Goal: Task Accomplishment & Management: Complete application form

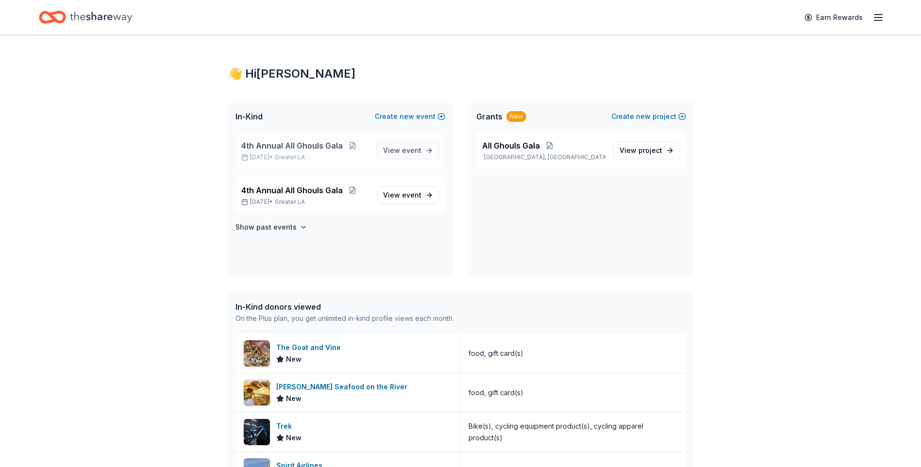
click at [347, 148] on button at bounding box center [352, 146] width 19 height 8
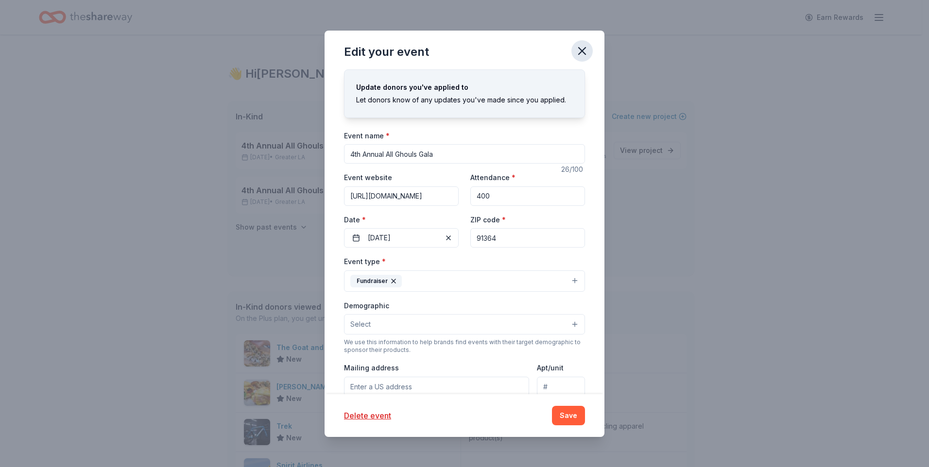
click at [587, 50] on icon "button" at bounding box center [582, 51] width 14 height 14
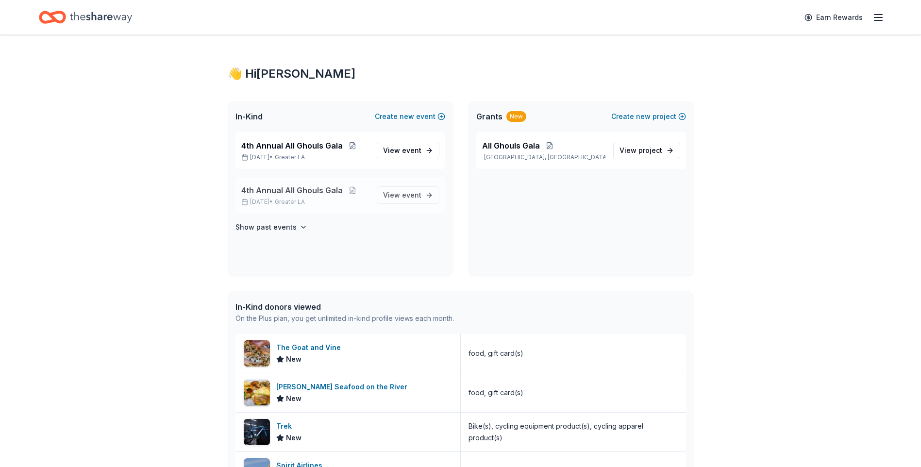
click at [326, 188] on span "4th Annual All Ghouls Gala" at bounding box center [292, 191] width 102 height 12
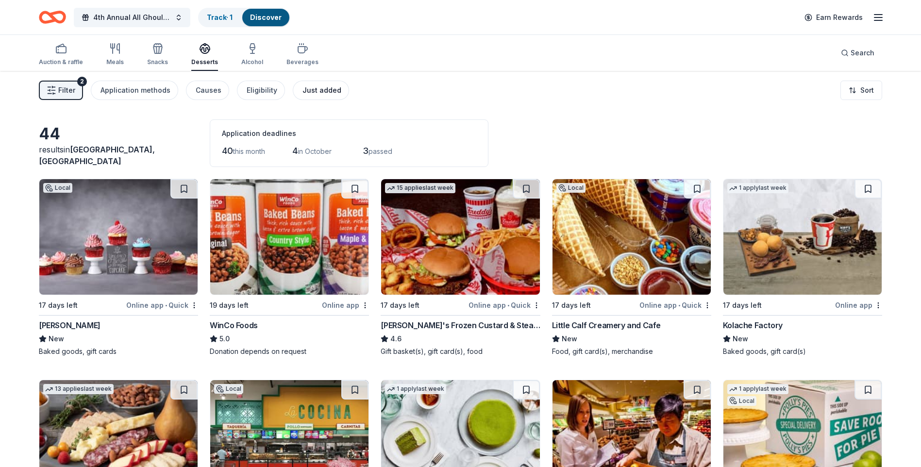
click at [315, 87] on div "Just added" at bounding box center [322, 91] width 39 height 12
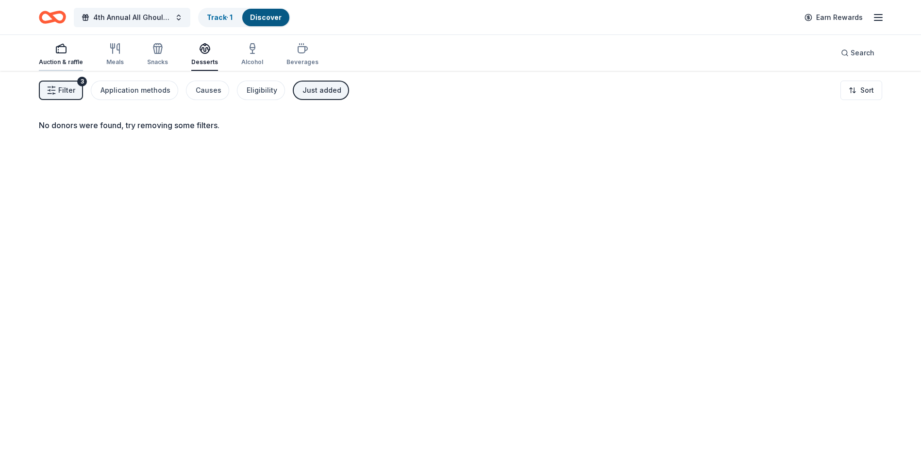
click at [67, 51] on div "button" at bounding box center [61, 49] width 44 height 12
click at [71, 92] on span "Filter" at bounding box center [66, 91] width 17 height 12
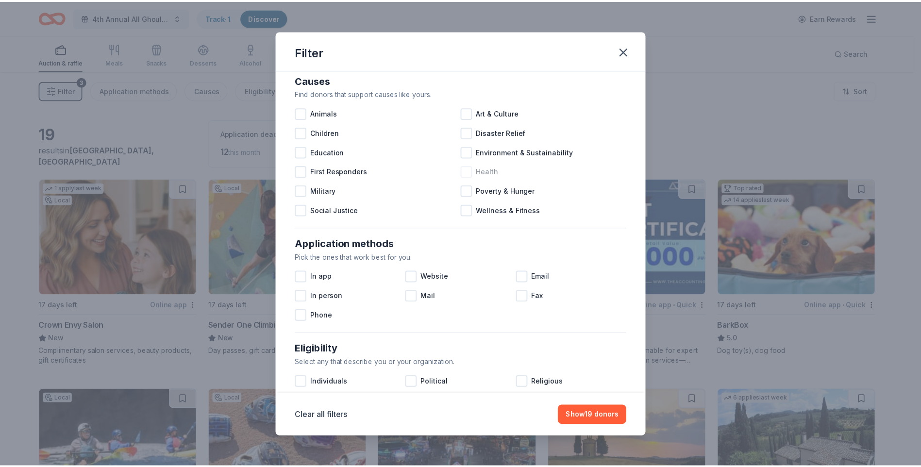
scroll to position [316, 0]
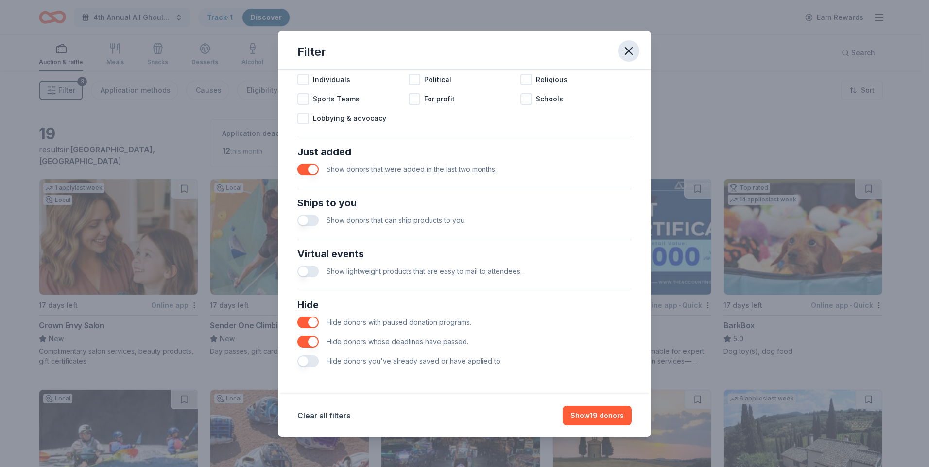
click at [630, 50] on icon "button" at bounding box center [628, 51] width 7 height 7
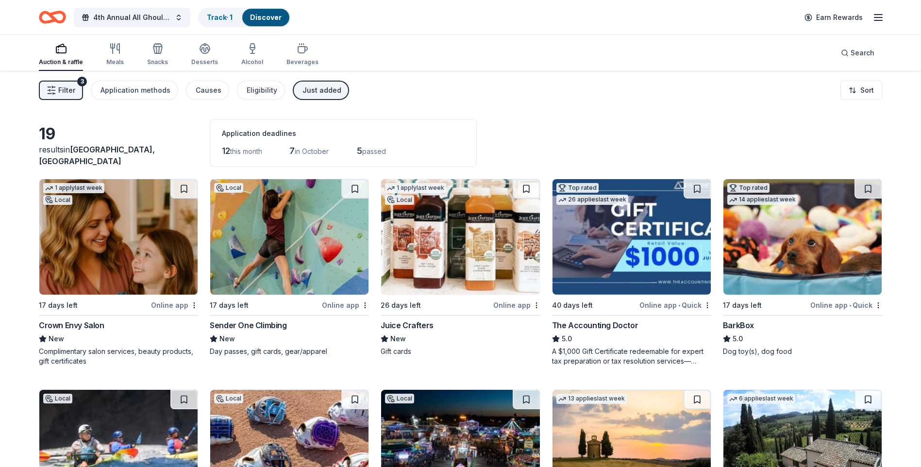
click at [311, 91] on div "Just added" at bounding box center [322, 91] width 39 height 12
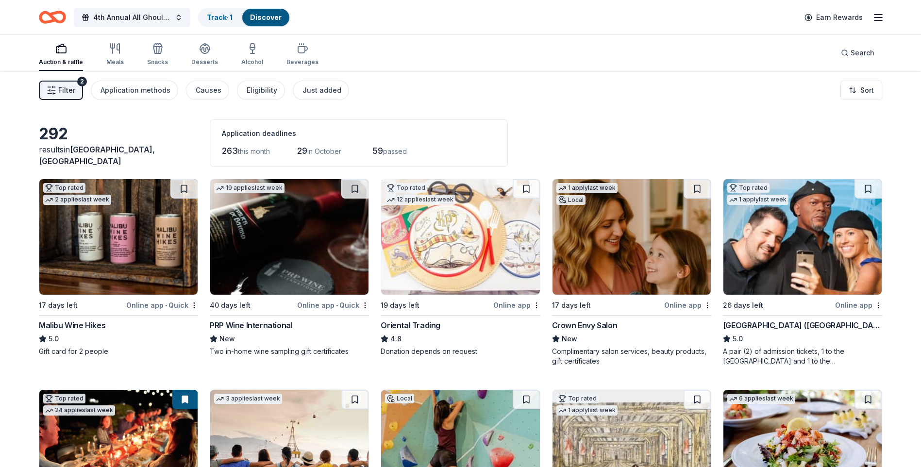
click at [59, 17] on icon "Home" at bounding box center [52, 17] width 27 height 23
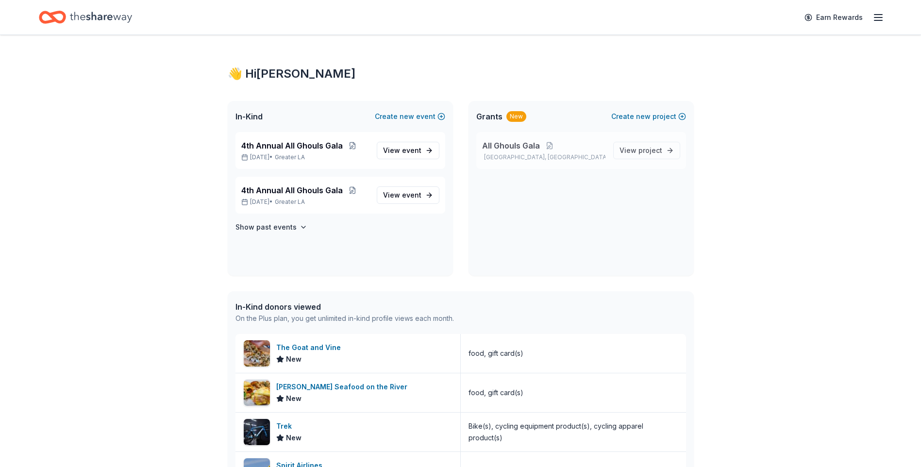
click at [515, 143] on span "All Ghouls Gala" at bounding box center [511, 146] width 58 height 12
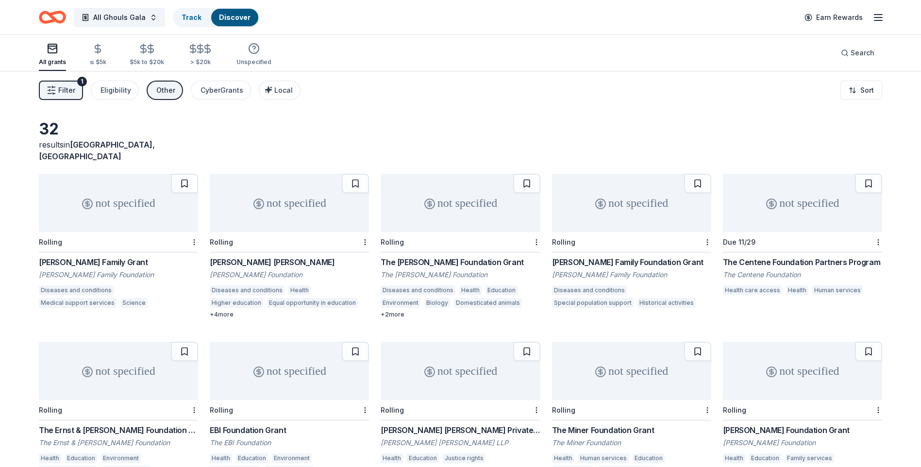
click at [789, 211] on div "not specified" at bounding box center [802, 203] width 159 height 58
click at [627, 194] on div "not specified" at bounding box center [631, 203] width 159 height 58
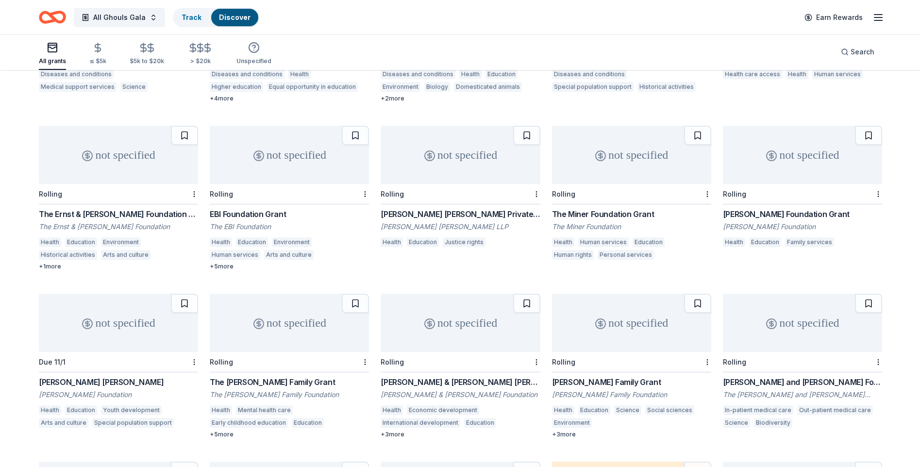
scroll to position [280, 0]
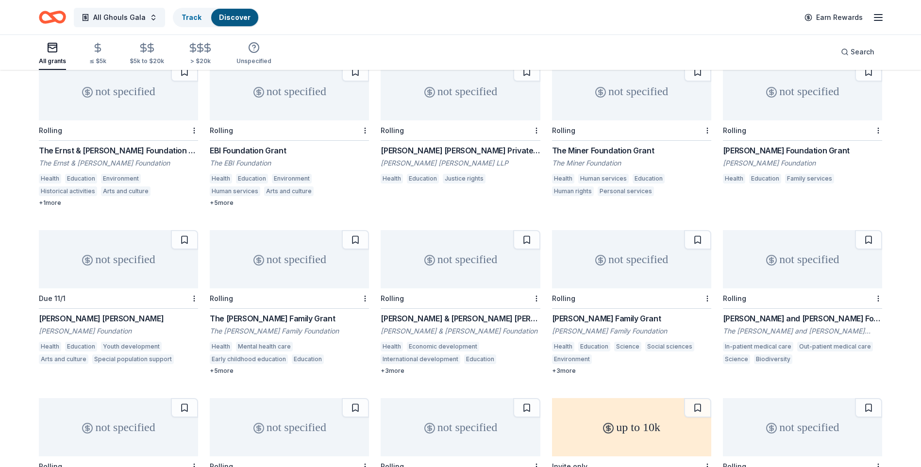
click at [294, 273] on div "not specified" at bounding box center [289, 259] width 159 height 58
click at [48, 16] on icon "Home" at bounding box center [52, 17] width 27 height 23
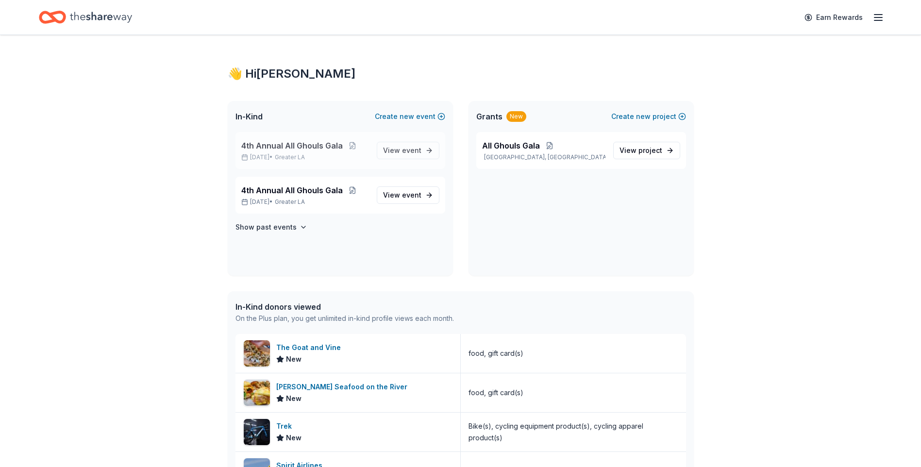
click at [313, 142] on span "4th Annual All Ghouls Gala" at bounding box center [292, 146] width 102 height 12
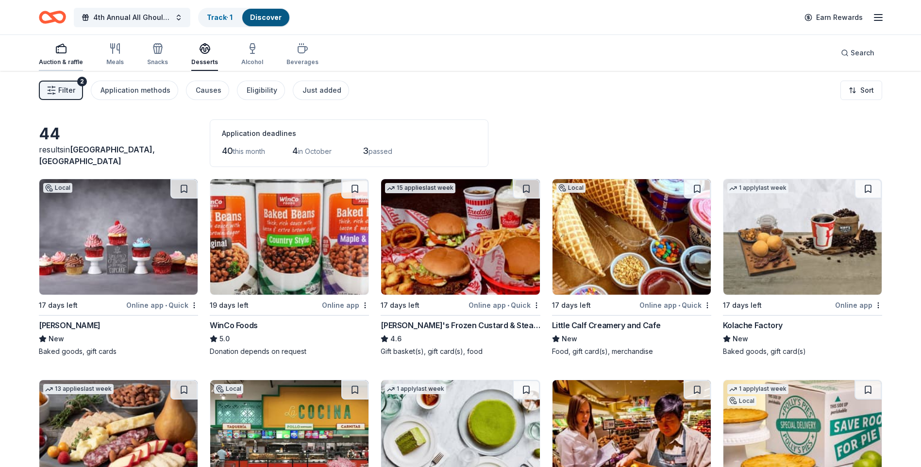
click at [61, 60] on div "Auction & raffle" at bounding box center [61, 62] width 44 height 8
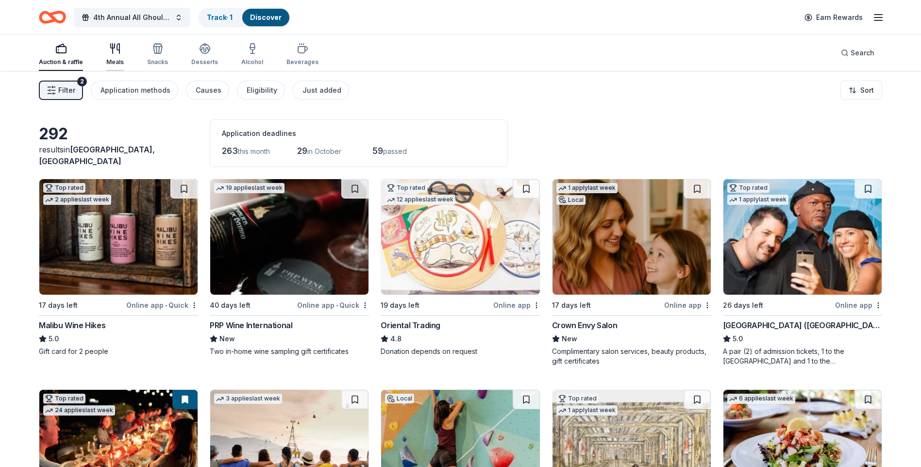
click at [112, 56] on div "Meals" at bounding box center [114, 54] width 17 height 23
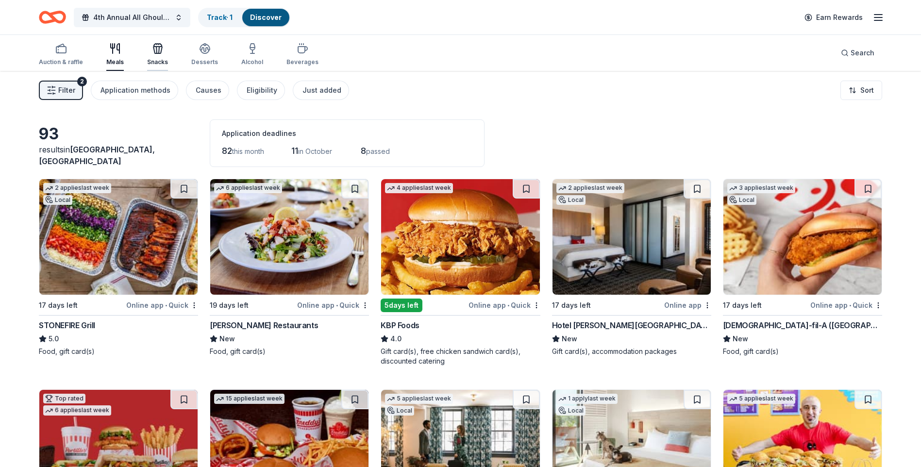
click at [157, 59] on div "Snacks" at bounding box center [157, 62] width 21 height 8
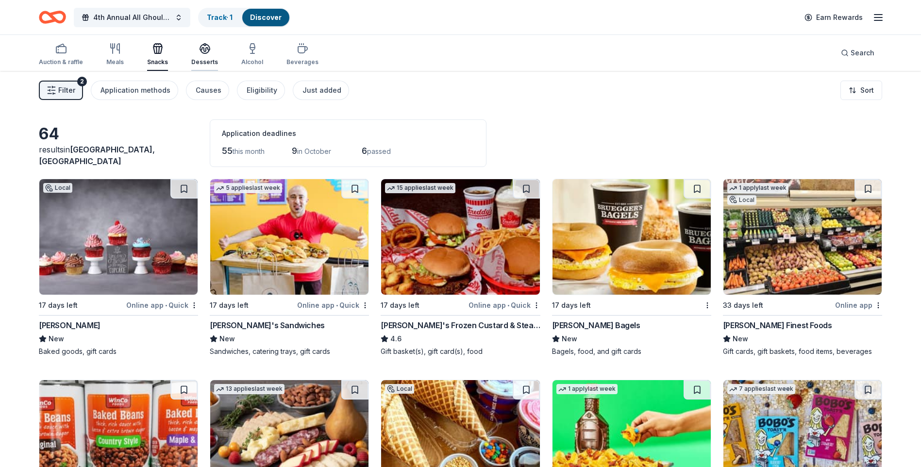
click at [205, 56] on div "Desserts" at bounding box center [204, 54] width 27 height 23
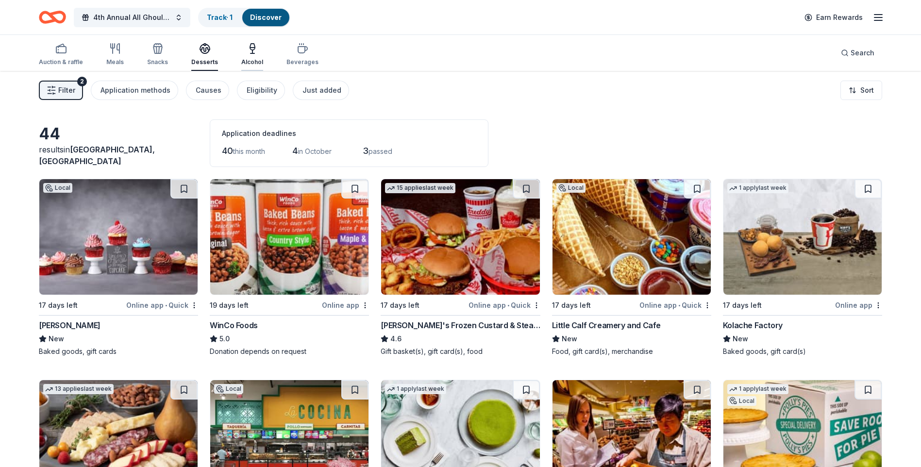
click at [247, 53] on icon "button" at bounding box center [253, 49] width 12 height 12
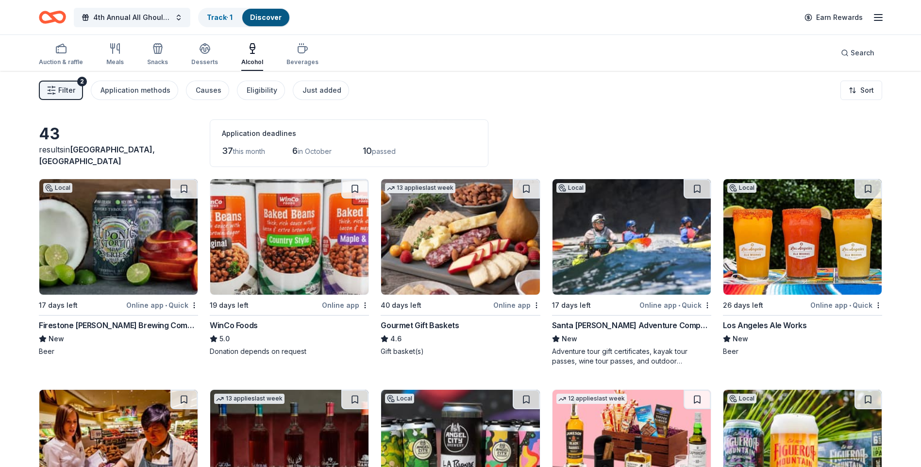
click at [98, 250] on img at bounding box center [118, 237] width 158 height 116
click at [803, 251] on img at bounding box center [803, 237] width 158 height 116
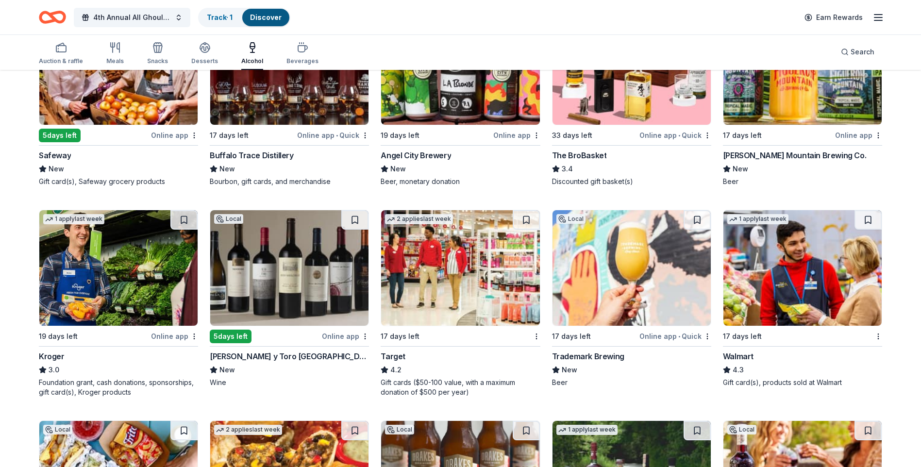
scroll to position [389, 0]
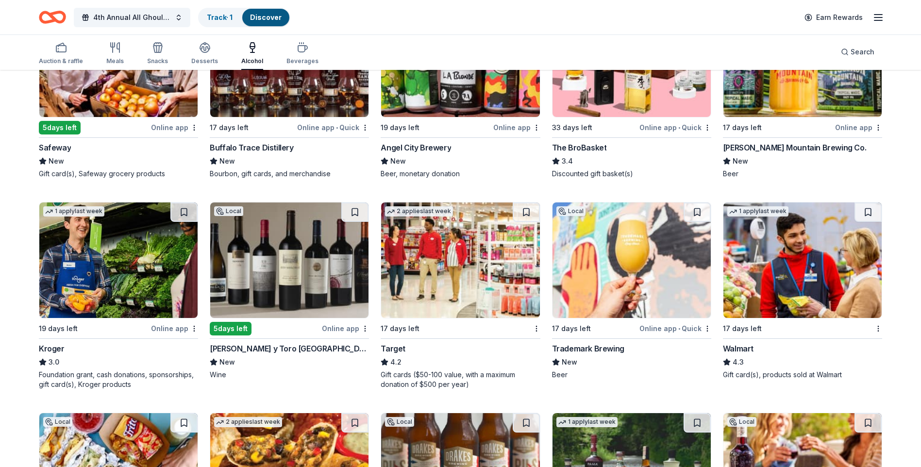
click at [305, 265] on img at bounding box center [289, 261] width 158 height 116
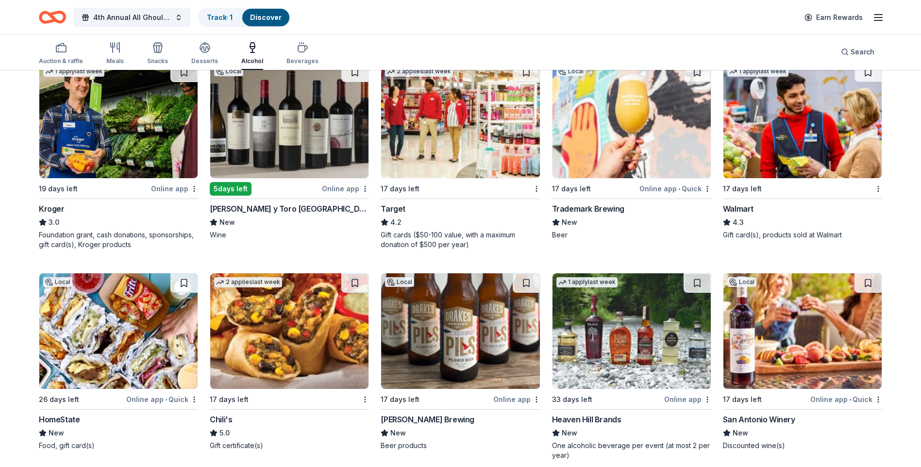
scroll to position [534, 0]
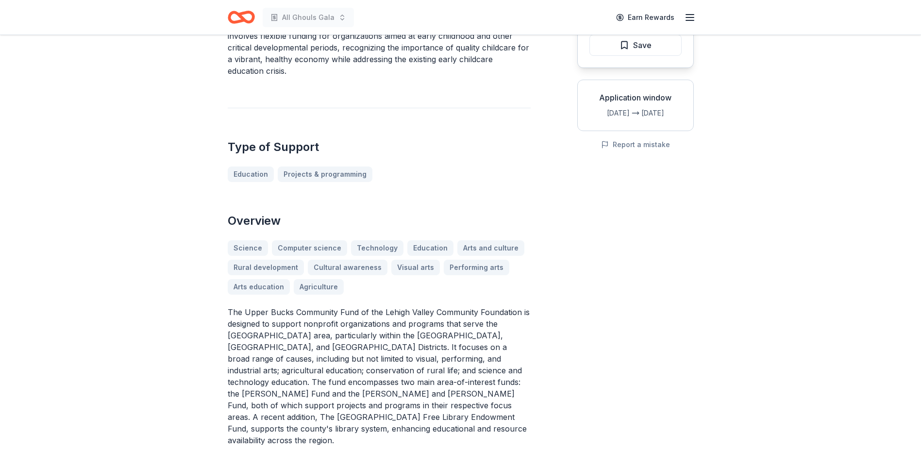
scroll to position [340, 0]
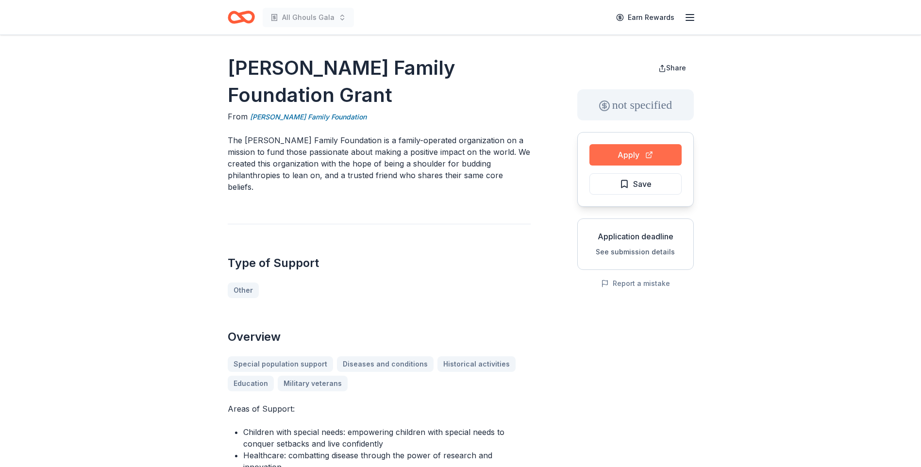
click at [632, 153] on button "Apply" at bounding box center [636, 154] width 92 height 21
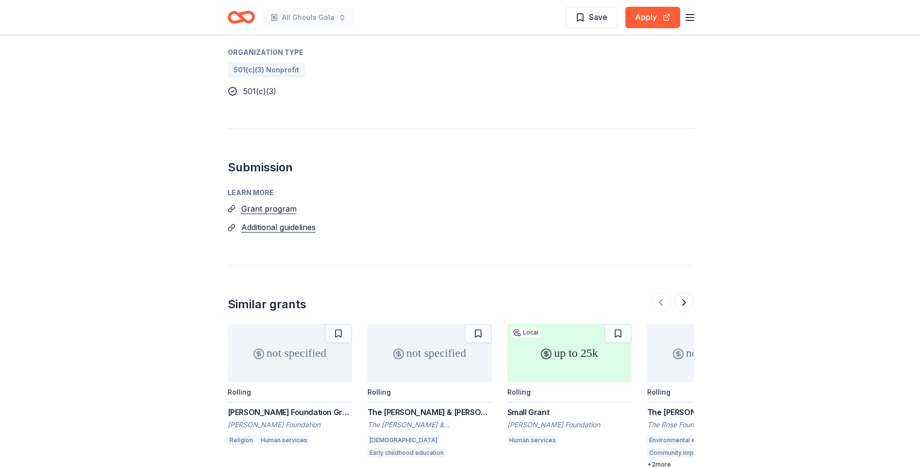
scroll to position [680, 0]
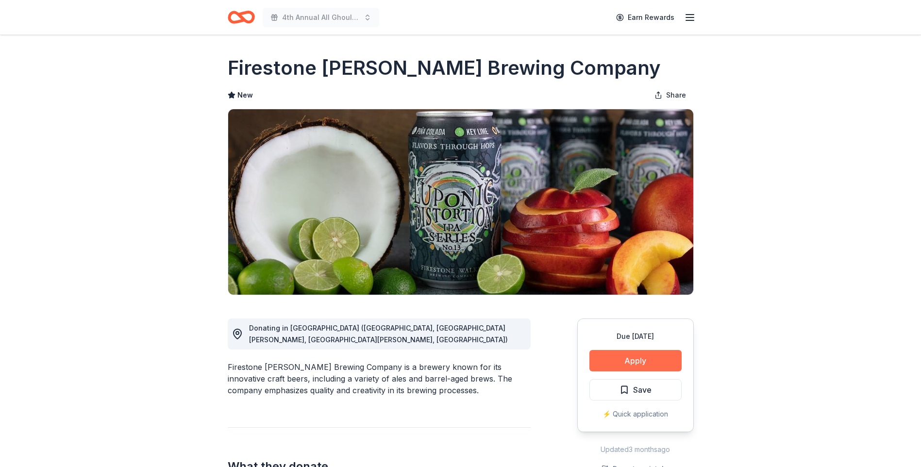
click at [621, 357] on button "Apply" at bounding box center [636, 360] width 92 height 21
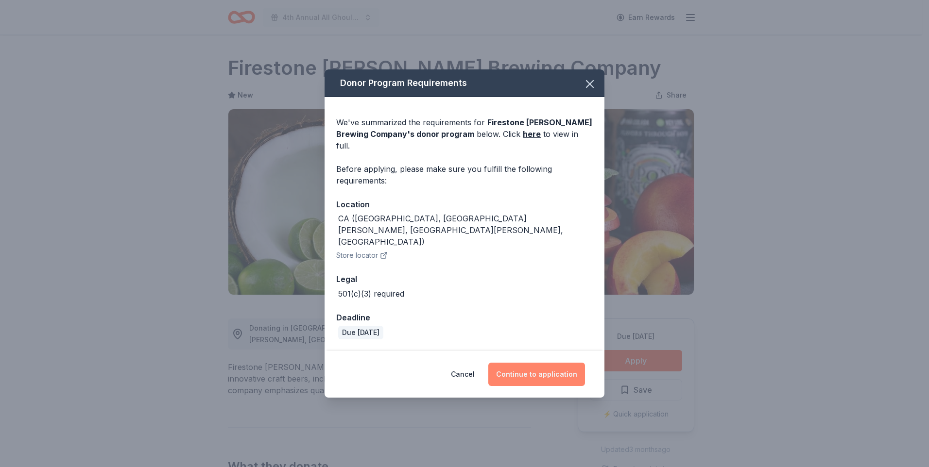
click at [539, 363] on button "Continue to application" at bounding box center [536, 374] width 97 height 23
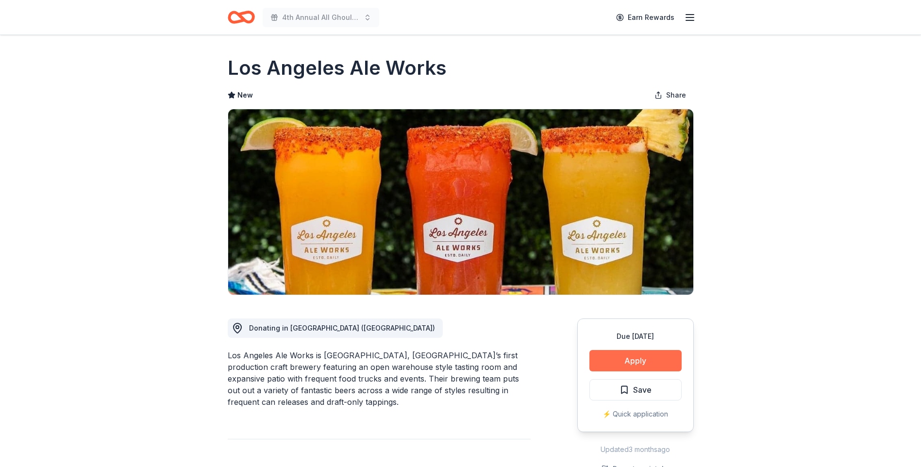
click at [636, 358] on button "Apply" at bounding box center [636, 360] width 92 height 21
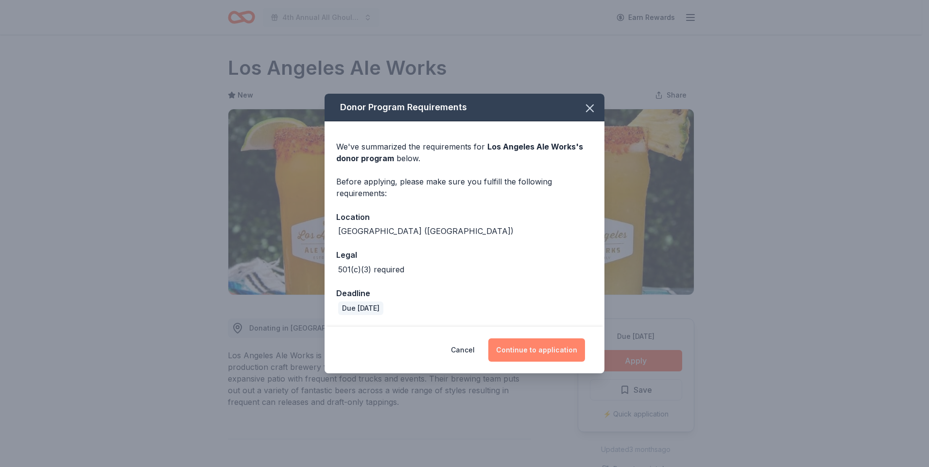
click at [556, 352] on button "Continue to application" at bounding box center [536, 350] width 97 height 23
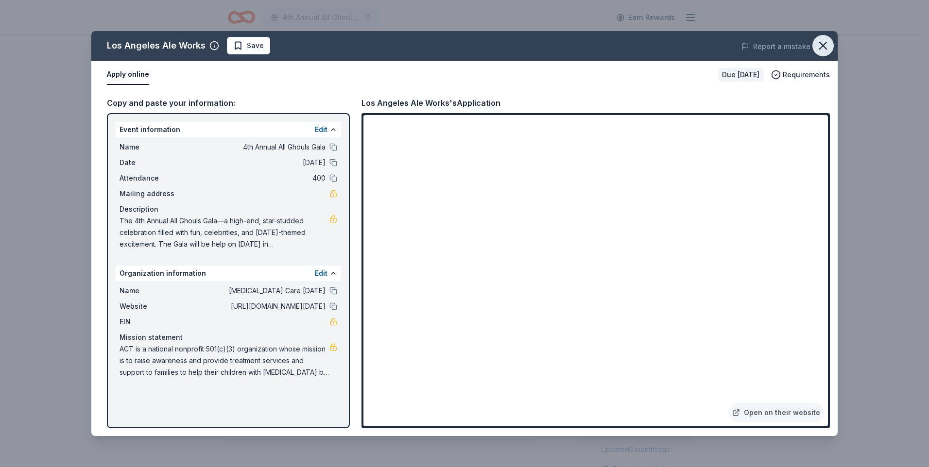
click at [824, 44] on icon "button" at bounding box center [823, 46] width 14 height 14
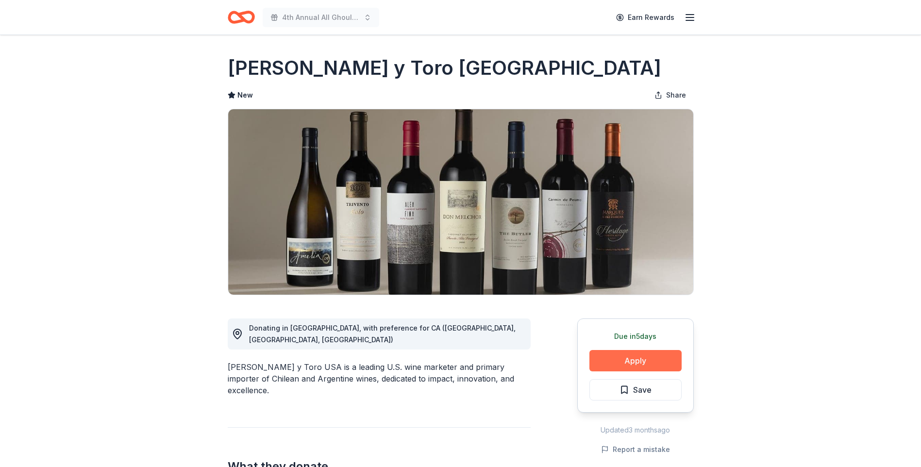
click at [642, 364] on button "Apply" at bounding box center [636, 360] width 92 height 21
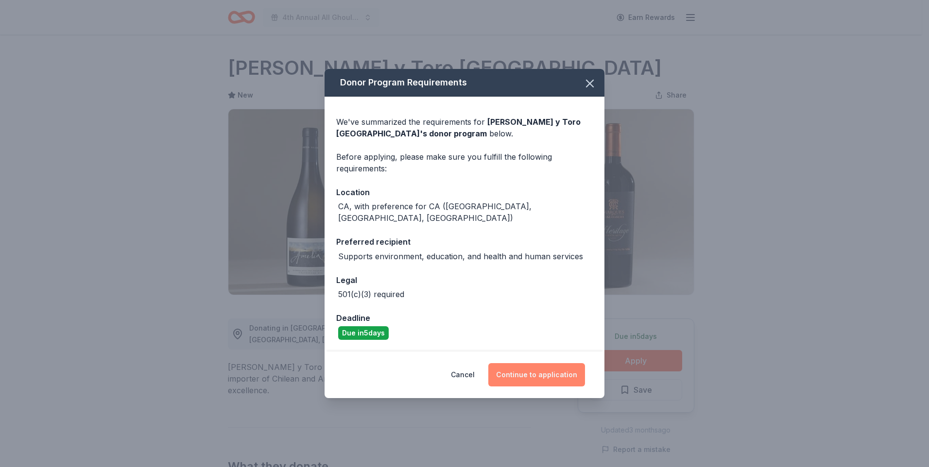
click at [550, 377] on button "Continue to application" at bounding box center [536, 374] width 97 height 23
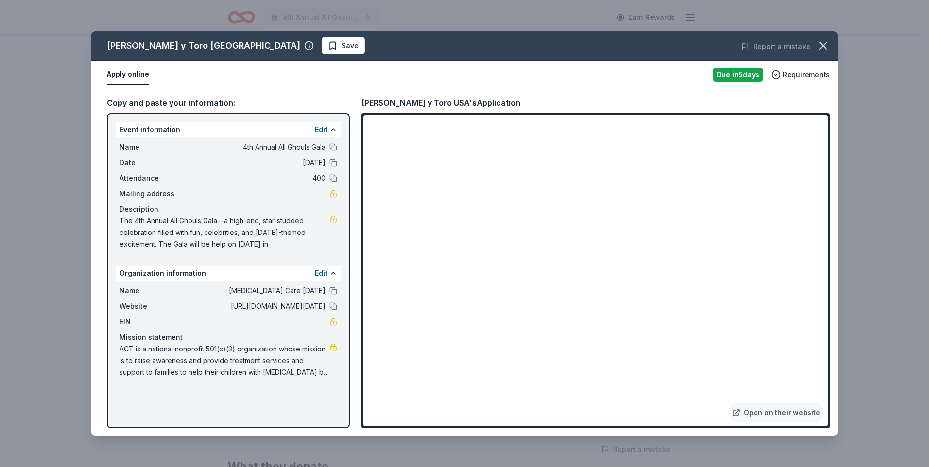
click at [825, 43] on icon "button" at bounding box center [822, 45] width 7 height 7
click at [823, 47] on icon "button" at bounding box center [823, 46] width 14 height 14
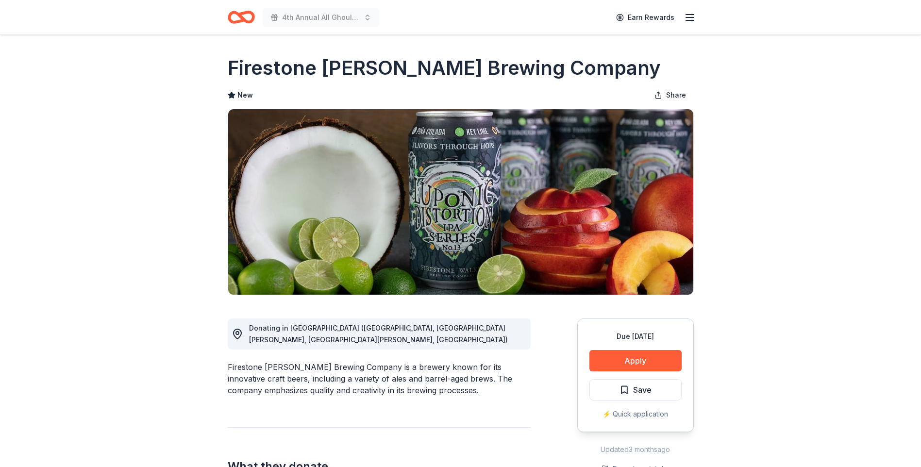
click at [250, 15] on icon "Home" at bounding box center [241, 17] width 27 height 23
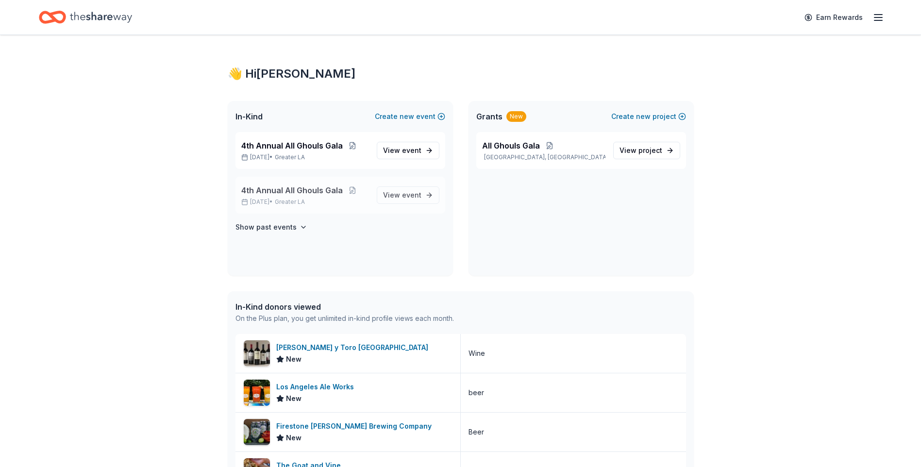
click at [302, 185] on span "4th Annual All Ghouls Gala" at bounding box center [292, 191] width 102 height 12
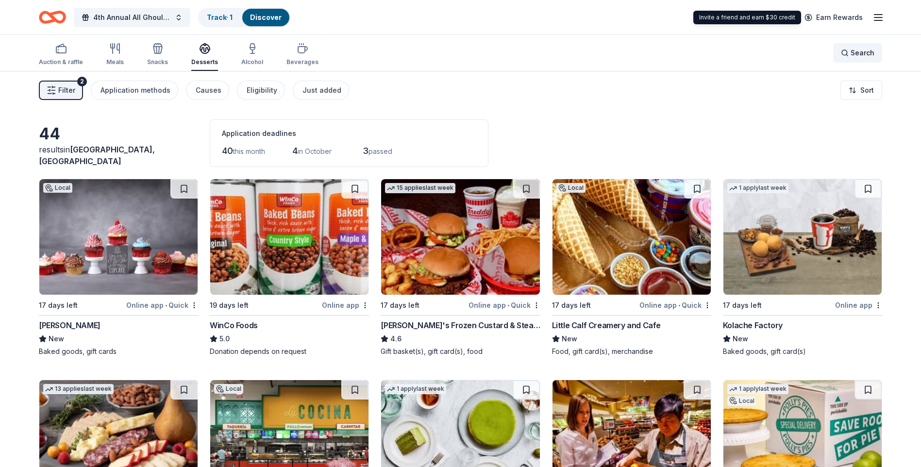
click at [843, 51] on div "Search" at bounding box center [858, 53] width 34 height 12
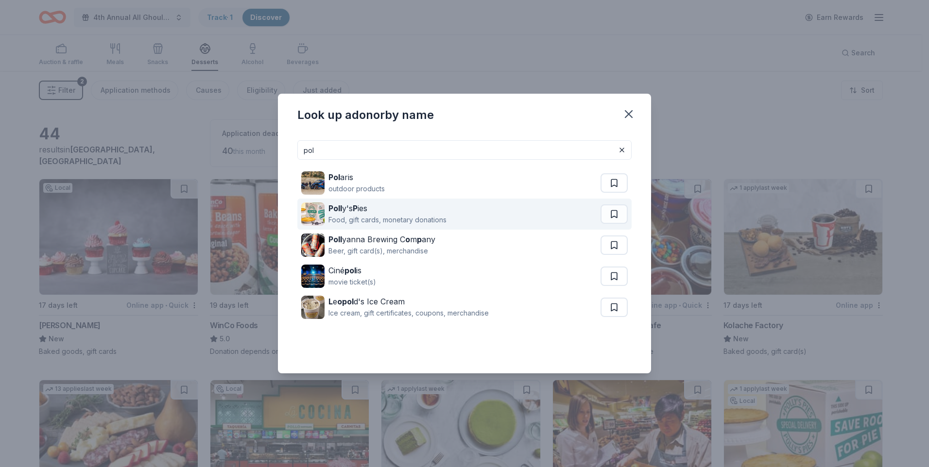
type input "pol"
click at [413, 213] on div "Poll y's P ies" at bounding box center [387, 209] width 118 height 12
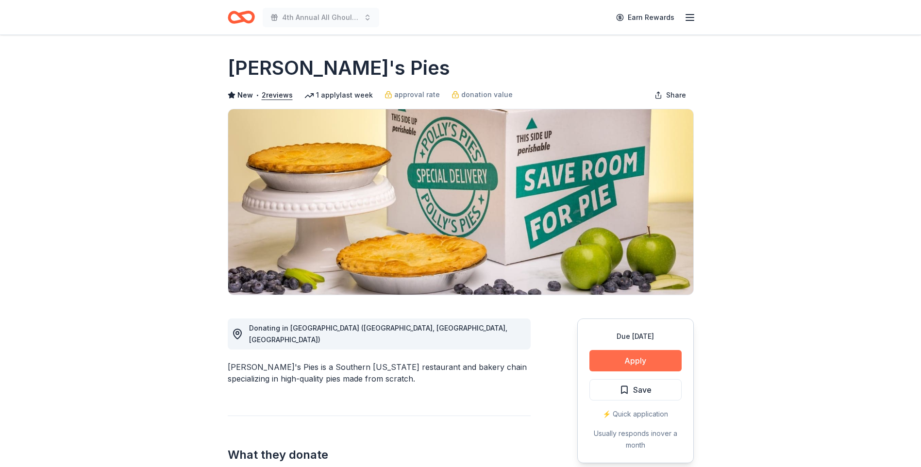
click at [636, 361] on button "Apply" at bounding box center [636, 360] width 92 height 21
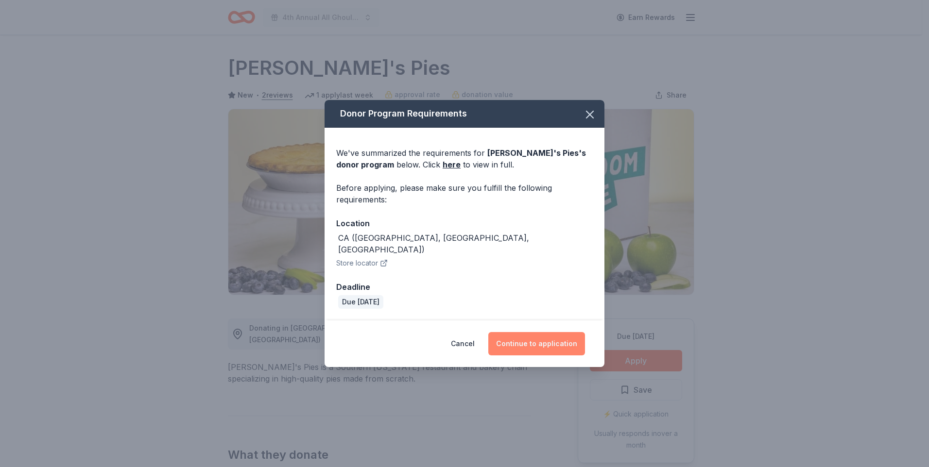
click at [562, 345] on button "Continue to application" at bounding box center [536, 343] width 97 height 23
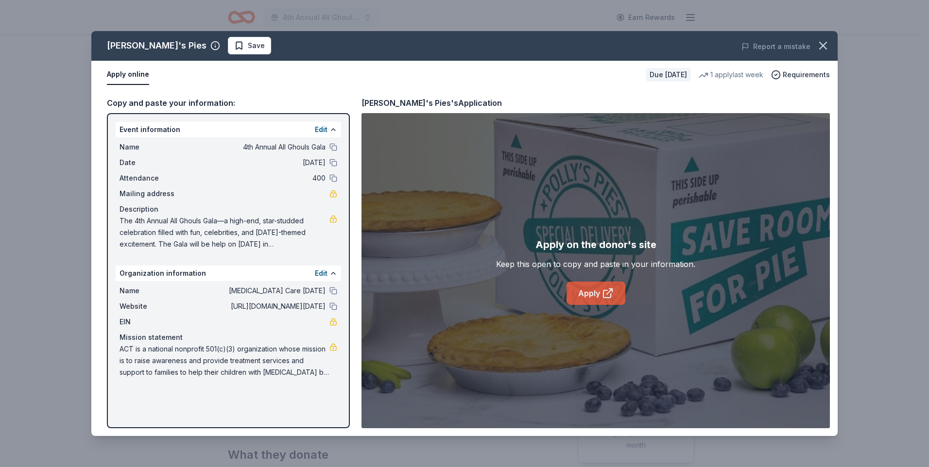
click at [598, 291] on link "Apply" at bounding box center [595, 293] width 59 height 23
